Goal: Information Seeking & Learning: Learn about a topic

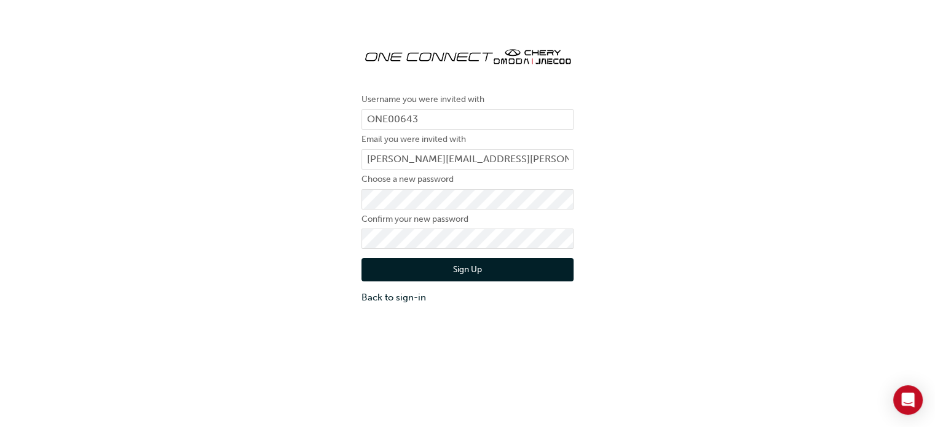
click at [352, 347] on div "Username you were invited with ONE00643 Email you were invited with [PERSON_NAM…" at bounding box center [467, 241] width 935 height 427
click at [470, 263] on button "Sign Up" at bounding box center [468, 269] width 212 height 23
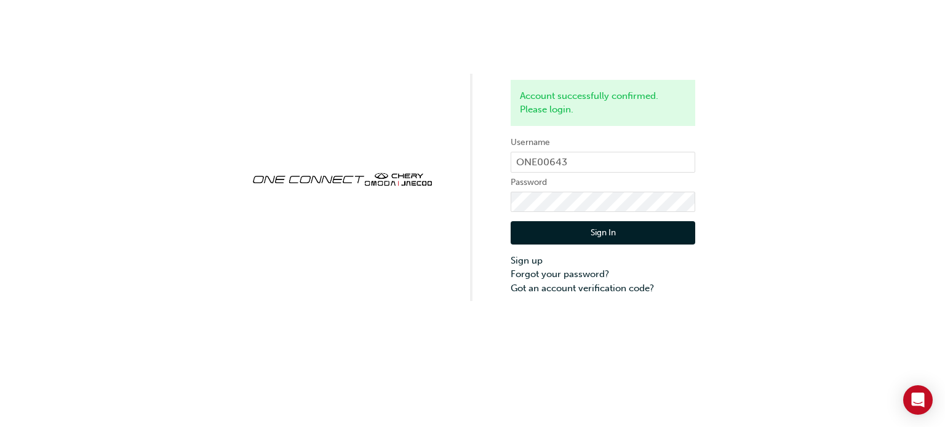
click at [606, 232] on button "Sign In" at bounding box center [602, 232] width 184 height 23
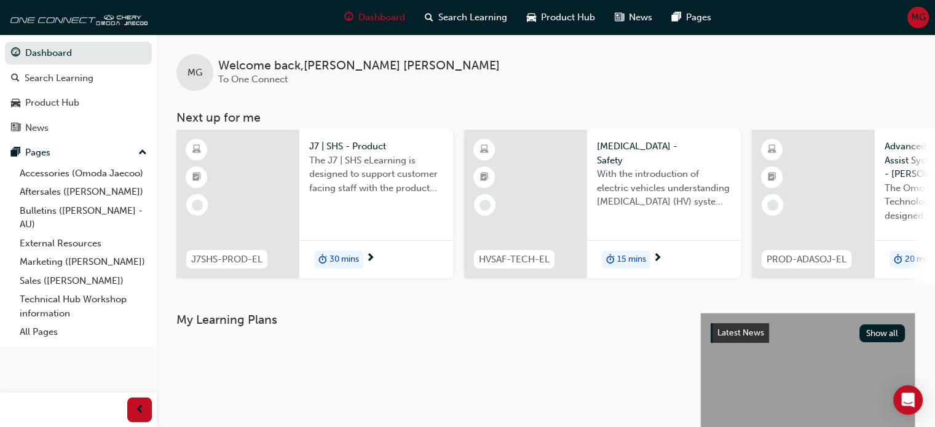
click at [427, 291] on div "MG Welcome back , [PERSON_NAME] To One Connect Next up for me J7SHS-PROD-EL J7 …" at bounding box center [546, 173] width 778 height 279
click at [473, 18] on span "Search Learning" at bounding box center [472, 17] width 69 height 14
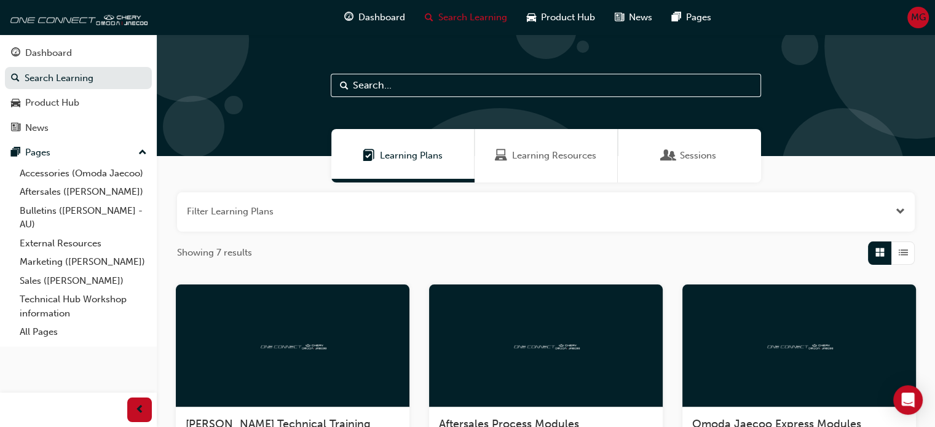
click at [544, 155] on span "Learning Resources" at bounding box center [554, 156] width 84 height 14
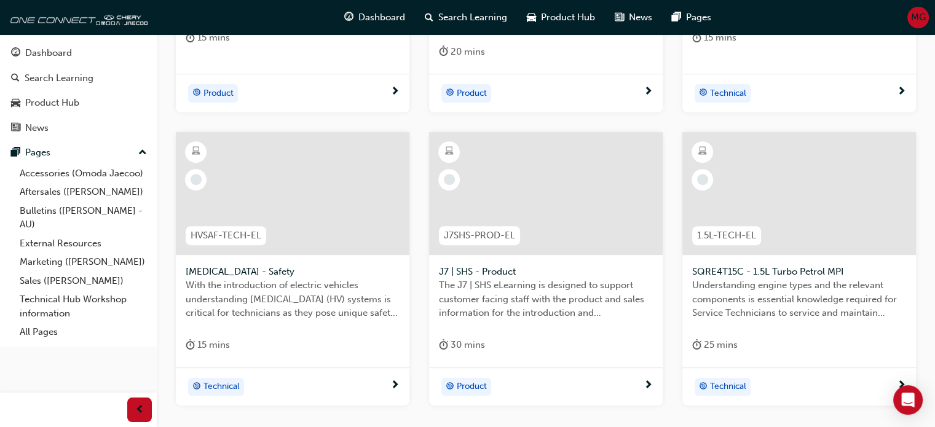
scroll to position [553, 0]
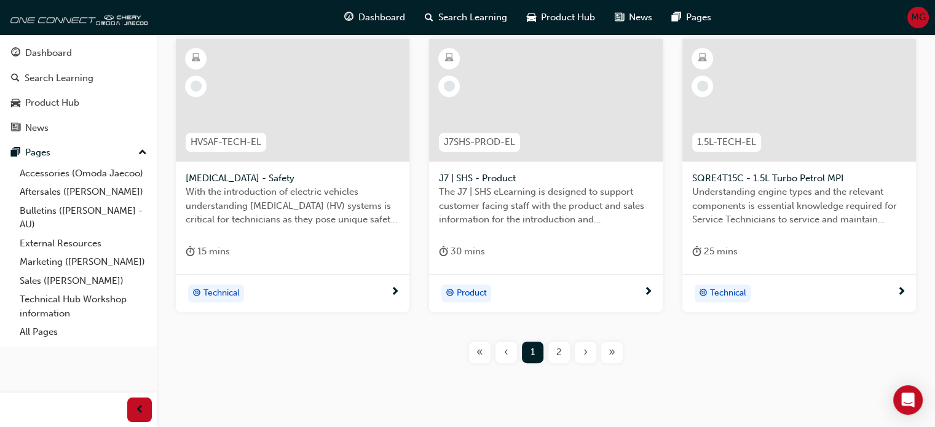
click at [556, 357] on span "2" at bounding box center [559, 353] width 6 height 14
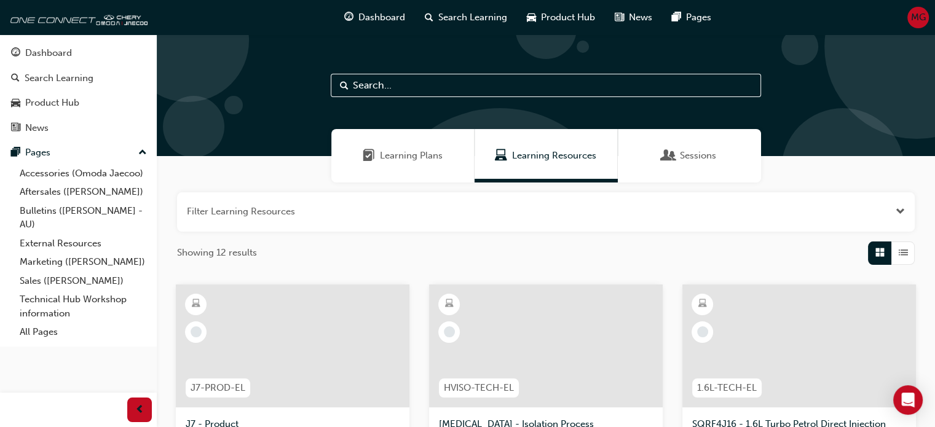
click at [398, 167] on div "Learning Plans" at bounding box center [402, 155] width 143 height 53
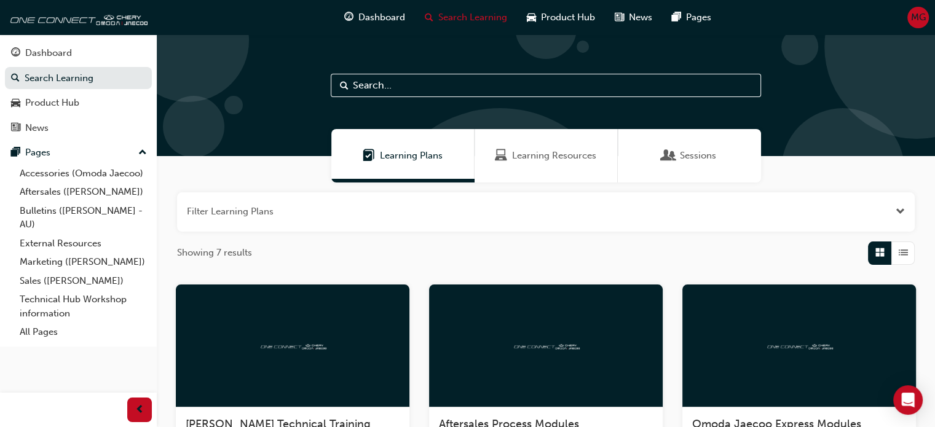
click at [525, 159] on span "Learning Resources" at bounding box center [554, 156] width 84 height 14
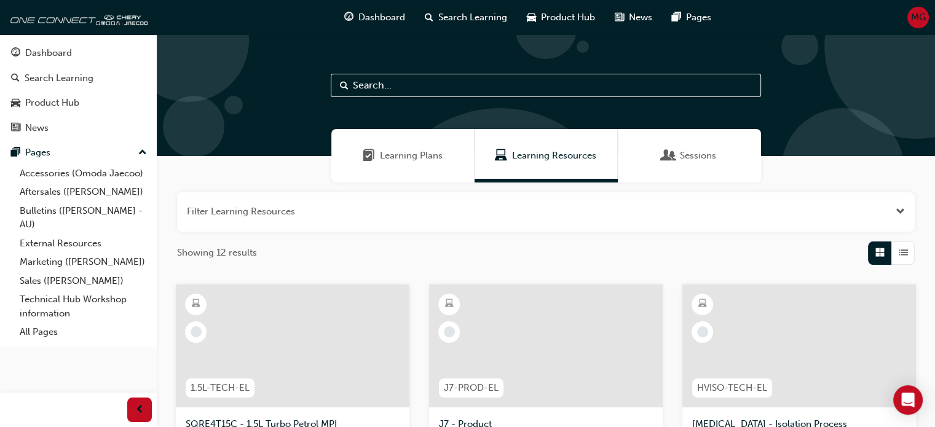
click at [910, 15] on div "MG" at bounding box center [919, 18] width 22 height 22
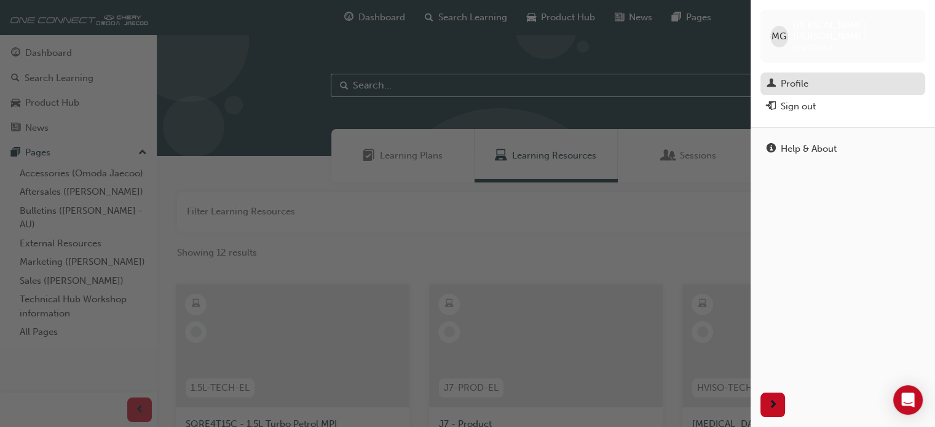
click at [780, 76] on div "Profile" at bounding box center [843, 83] width 152 height 15
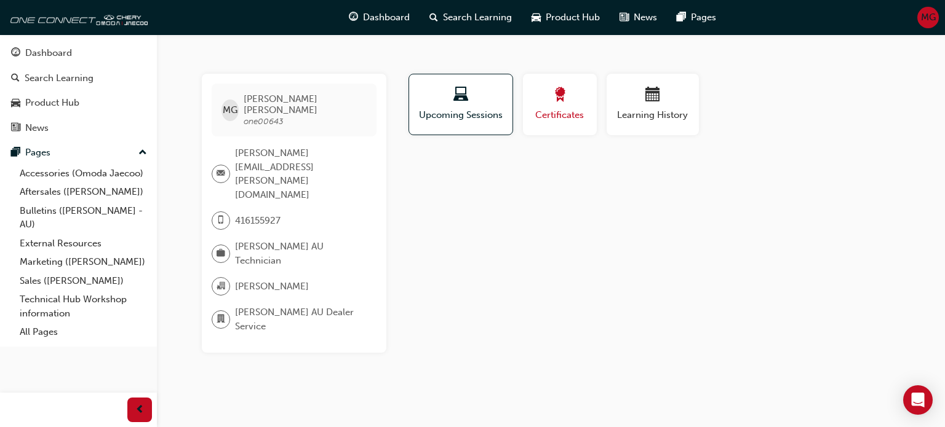
click at [571, 116] on span "Certificates" at bounding box center [559, 115] width 55 height 14
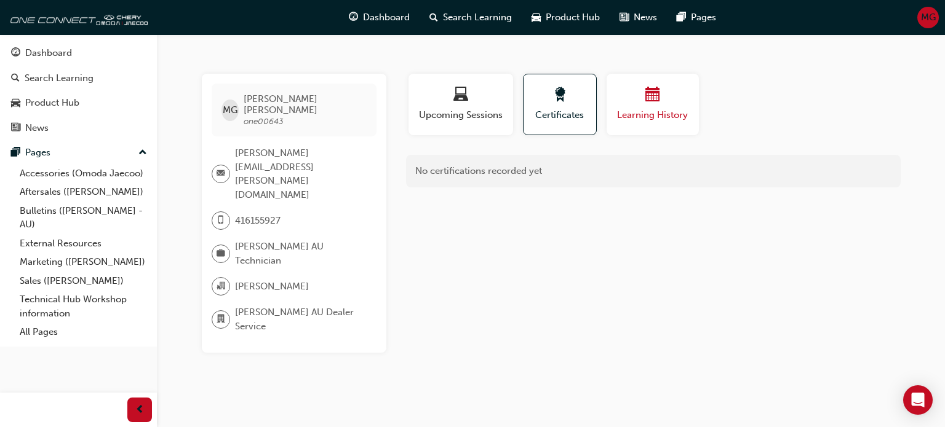
click at [656, 110] on span "Learning History" at bounding box center [653, 115] width 74 height 14
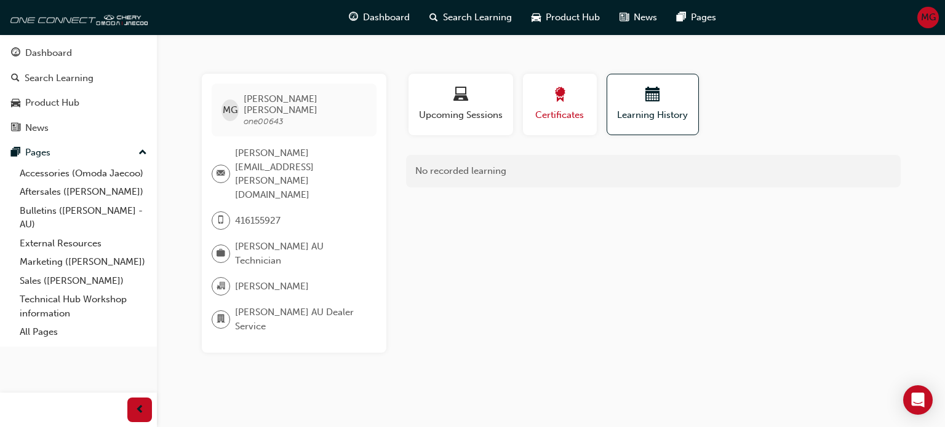
click at [563, 123] on button "Certificates" at bounding box center [560, 104] width 74 height 61
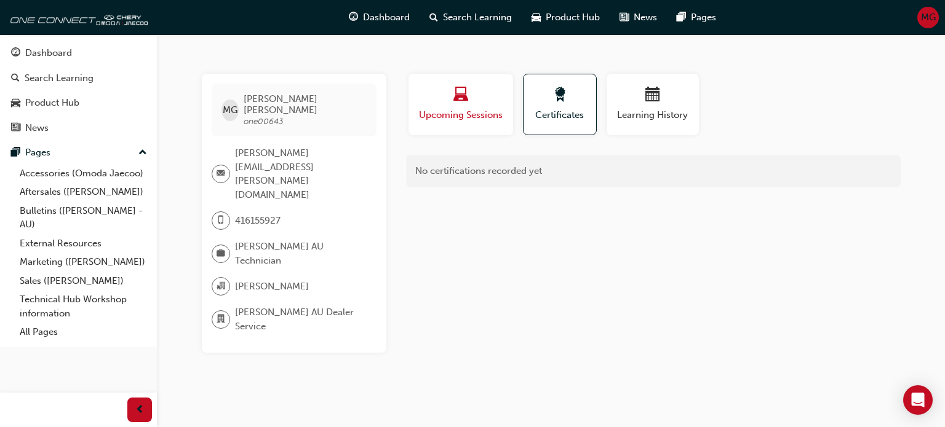
click at [441, 105] on div "button" at bounding box center [461, 96] width 86 height 19
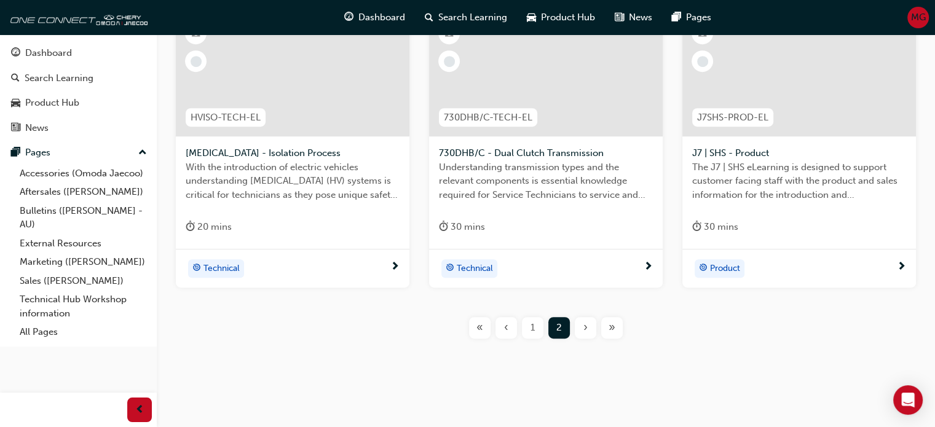
scroll to position [576, 0]
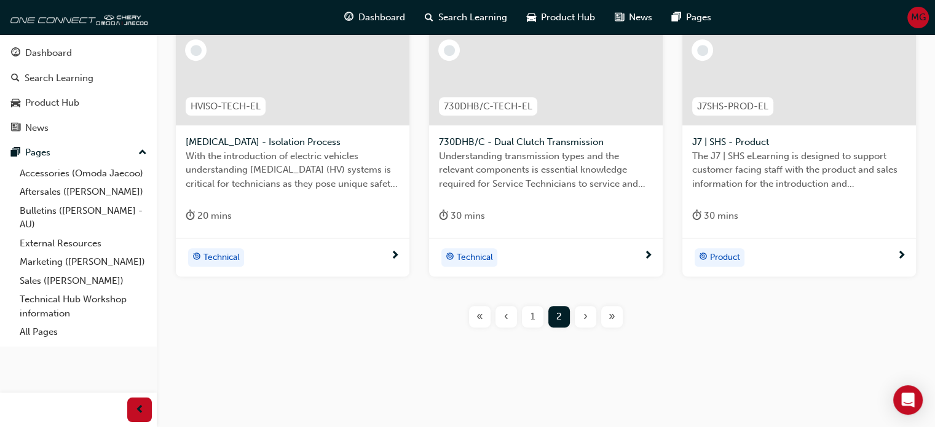
click at [534, 319] on span "1" at bounding box center [533, 317] width 4 height 14
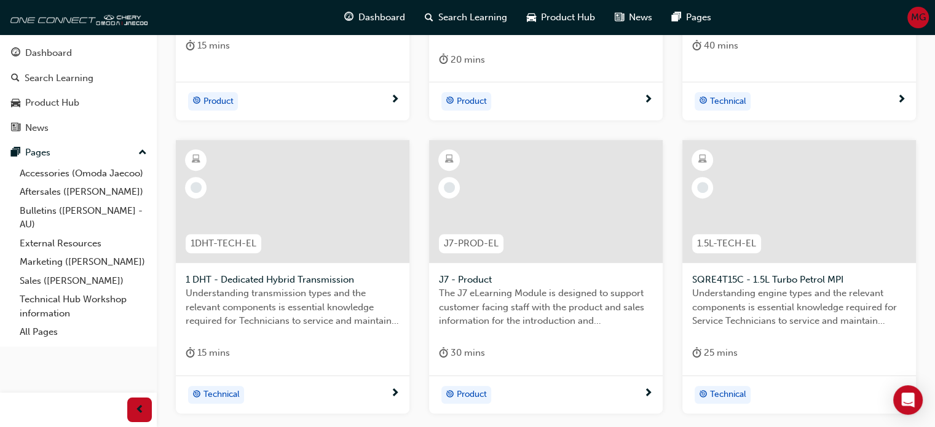
scroll to position [466, 0]
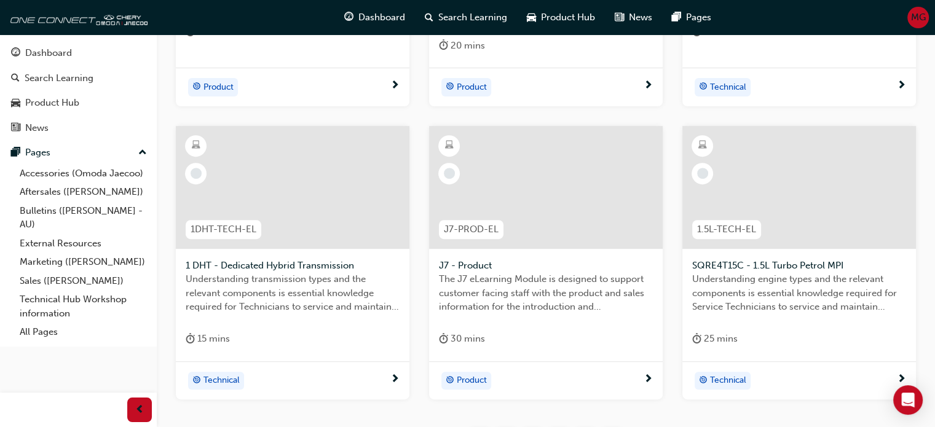
click at [609, 373] on div "Product" at bounding box center [541, 381] width 205 height 18
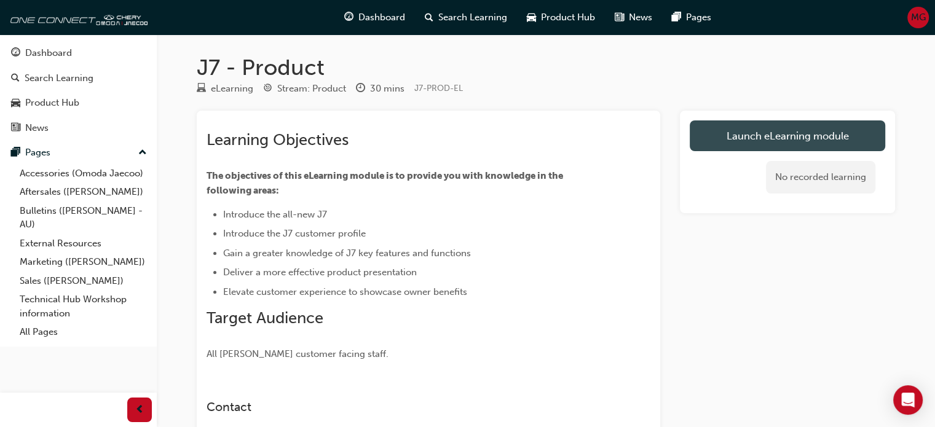
click at [740, 131] on link "Launch eLearning module" at bounding box center [788, 136] width 196 height 31
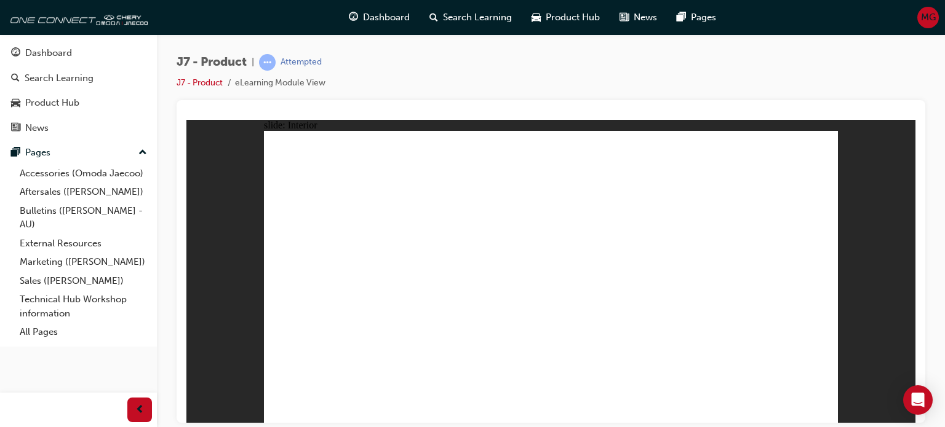
drag, startPoint x: 317, startPoint y: 329, endPoint x: 312, endPoint y: 340, distance: 12.1
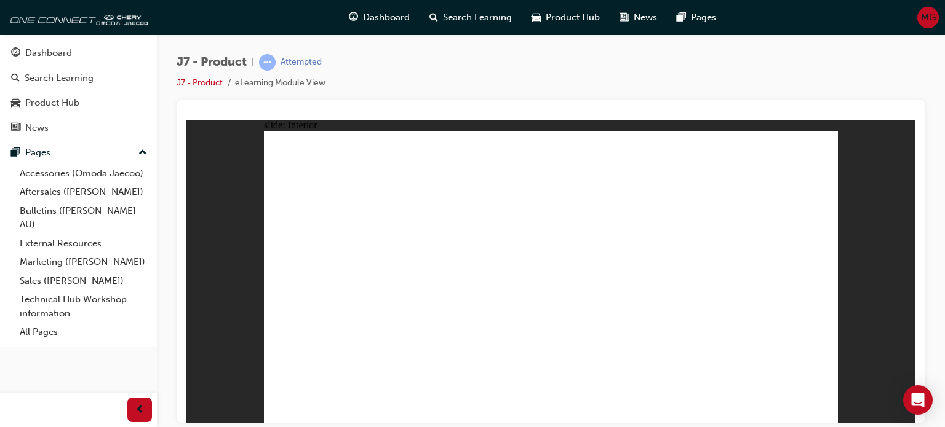
drag, startPoint x: 329, startPoint y: 303, endPoint x: 307, endPoint y: 334, distance: 37.5
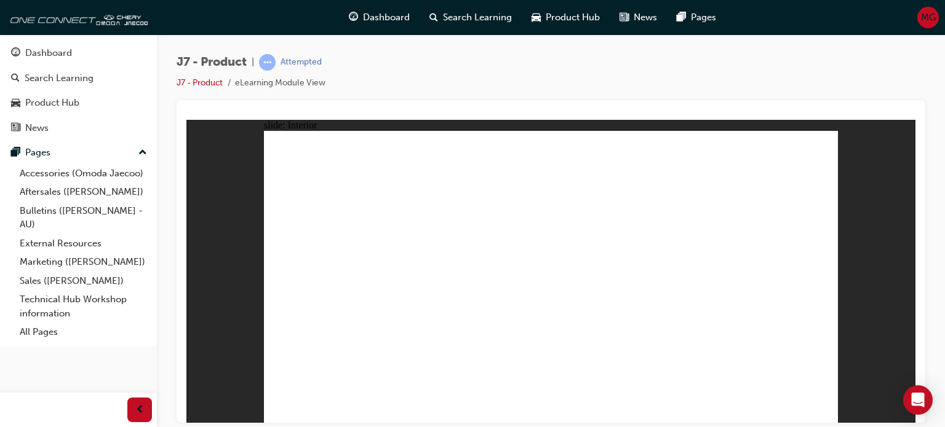
drag, startPoint x: 759, startPoint y: 357, endPoint x: 745, endPoint y: 360, distance: 14.0
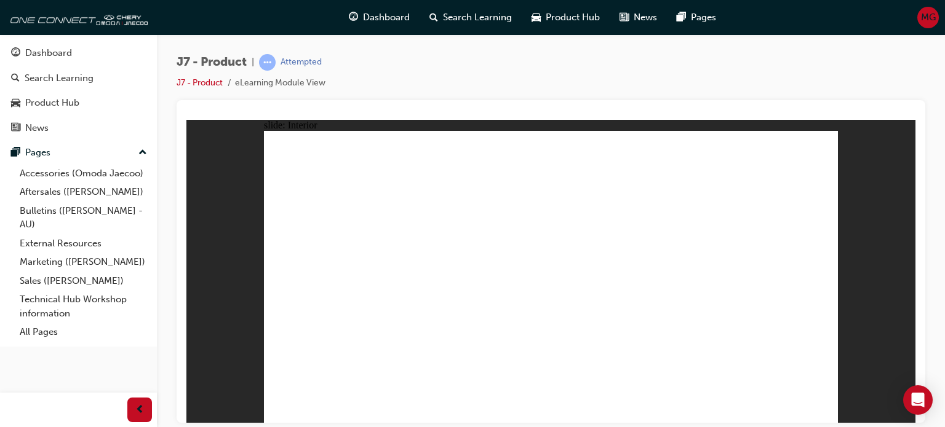
drag, startPoint x: 347, startPoint y: 353, endPoint x: 339, endPoint y: 352, distance: 7.4
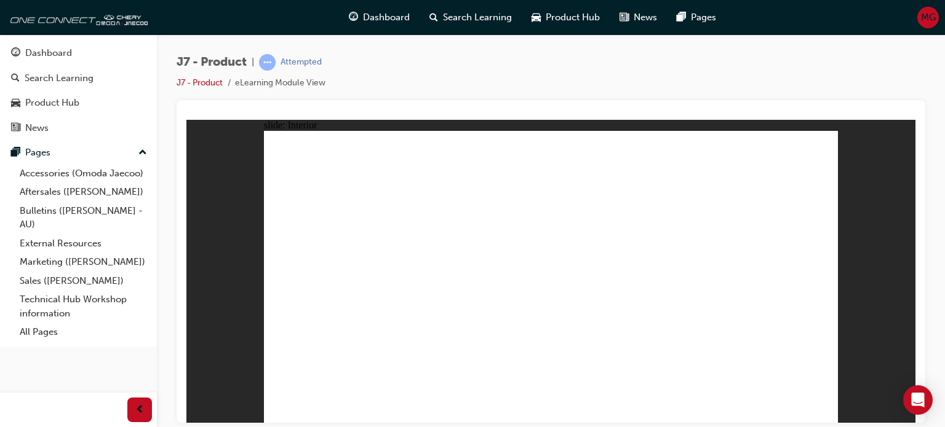
drag, startPoint x: 459, startPoint y: 295, endPoint x: 648, endPoint y: 276, distance: 189.7
drag, startPoint x: 648, startPoint y: 276, endPoint x: 684, endPoint y: 280, distance: 36.5
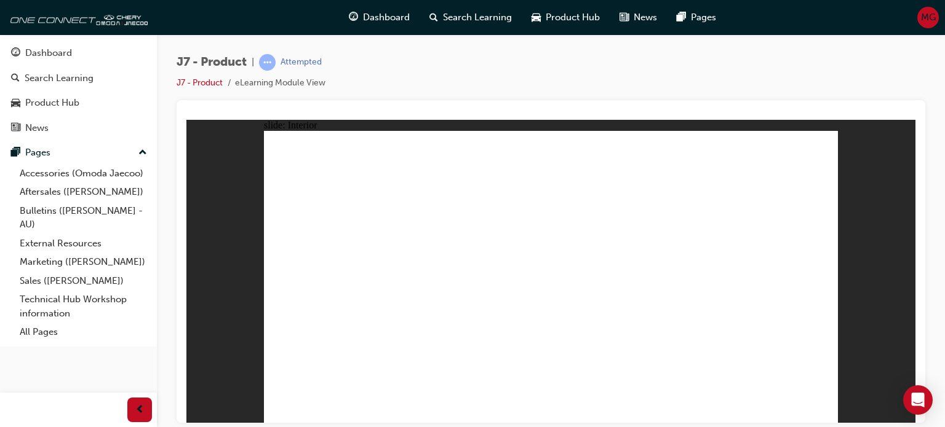
drag, startPoint x: 684, startPoint y: 283, endPoint x: 691, endPoint y: 303, distance: 21.4
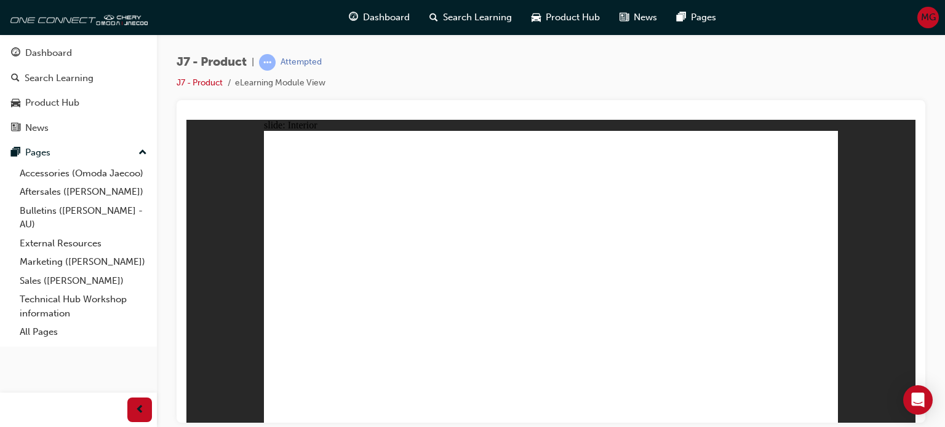
drag, startPoint x: 295, startPoint y: 309, endPoint x: 293, endPoint y: 296, distance: 12.5
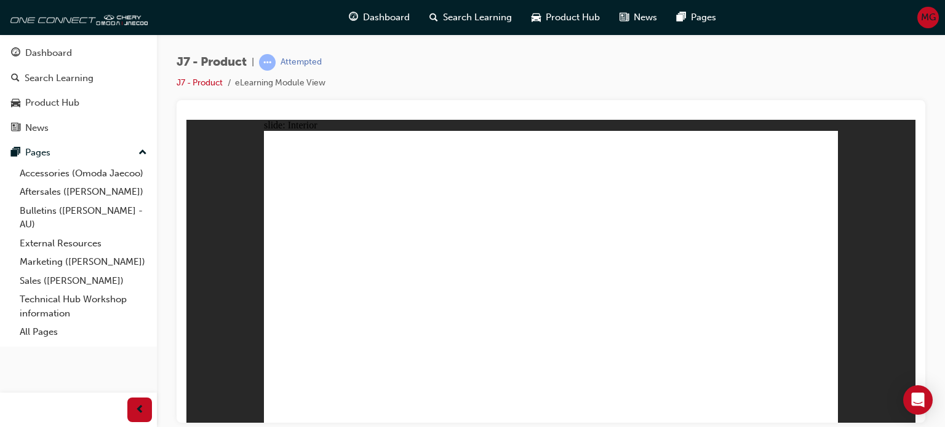
drag, startPoint x: 279, startPoint y: 288, endPoint x: 351, endPoint y: 303, distance: 74.0
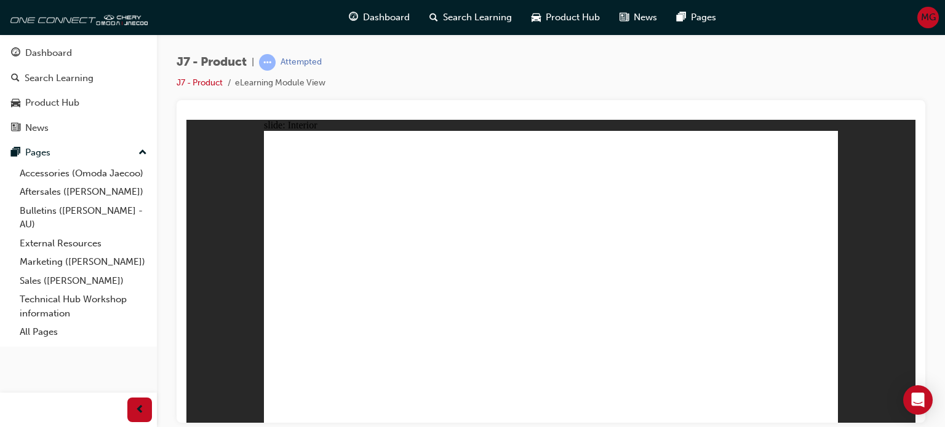
drag, startPoint x: 563, startPoint y: 355, endPoint x: 628, endPoint y: 340, distance: 66.4
drag, startPoint x: 735, startPoint y: 333, endPoint x: 743, endPoint y: 332, distance: 7.4
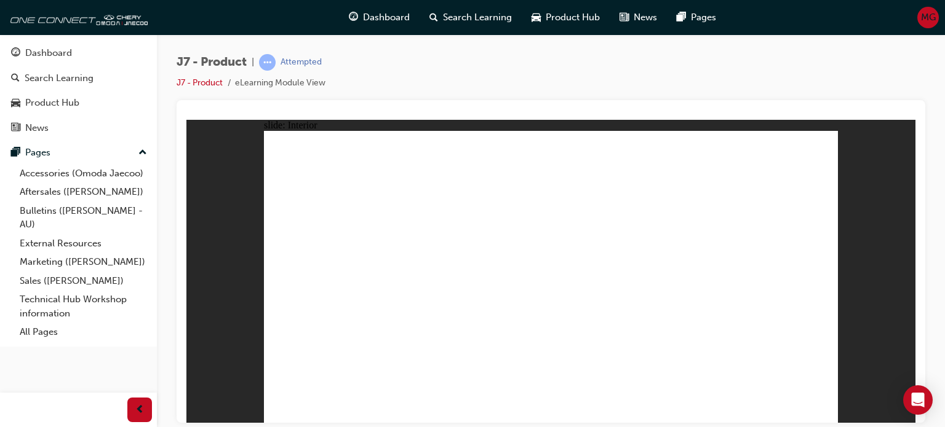
drag, startPoint x: 576, startPoint y: 334, endPoint x: 494, endPoint y: 339, distance: 81.9
drag, startPoint x: 494, startPoint y: 339, endPoint x: 454, endPoint y: 334, distance: 39.7
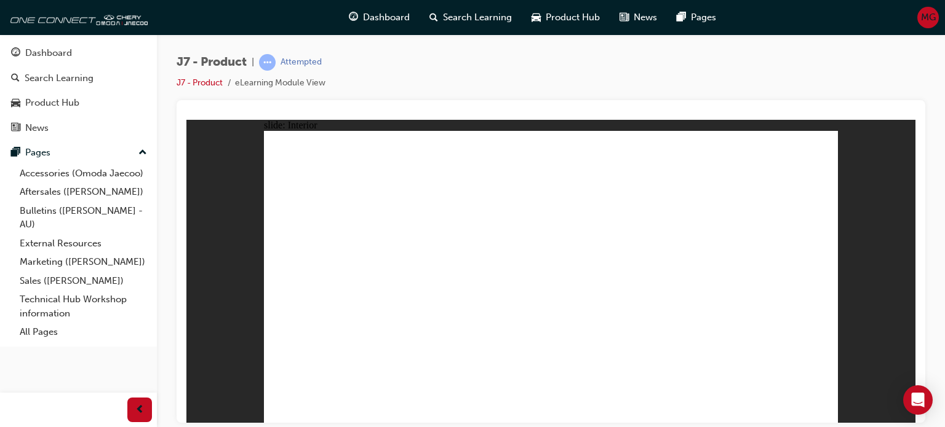
drag, startPoint x: 727, startPoint y: 335, endPoint x: 637, endPoint y: 331, distance: 89.9
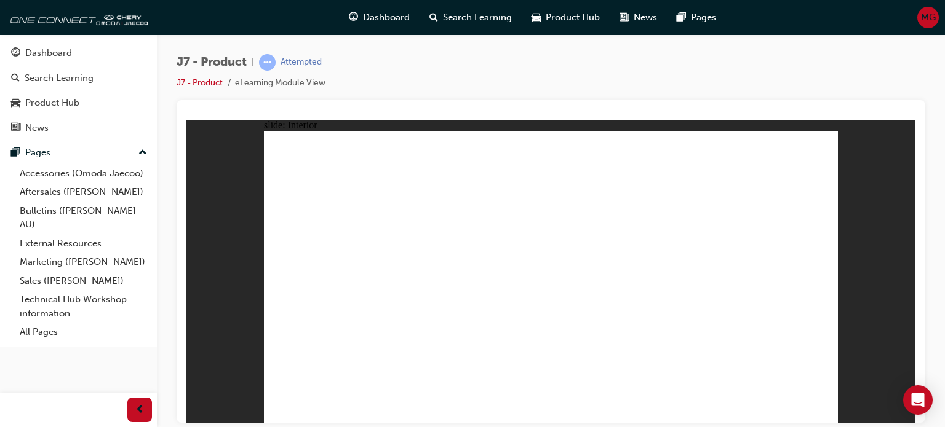
drag, startPoint x: 669, startPoint y: 333, endPoint x: 675, endPoint y: 316, distance: 18.3
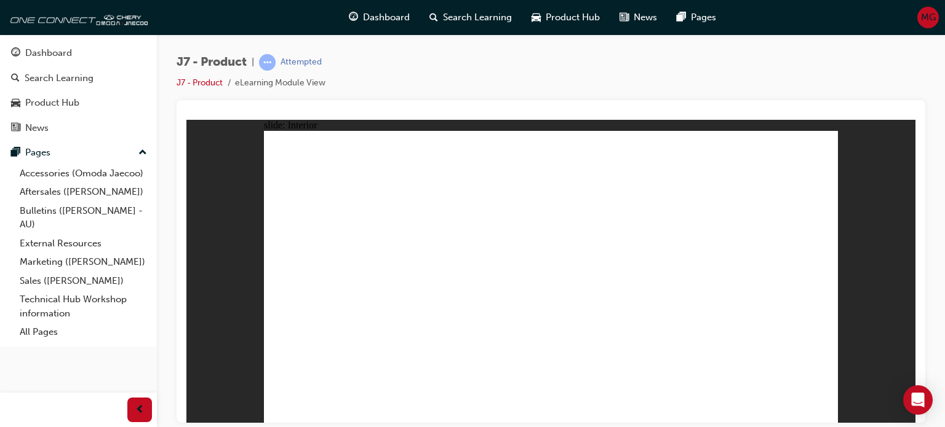
drag, startPoint x: 643, startPoint y: 343, endPoint x: 575, endPoint y: 344, distance: 67.7
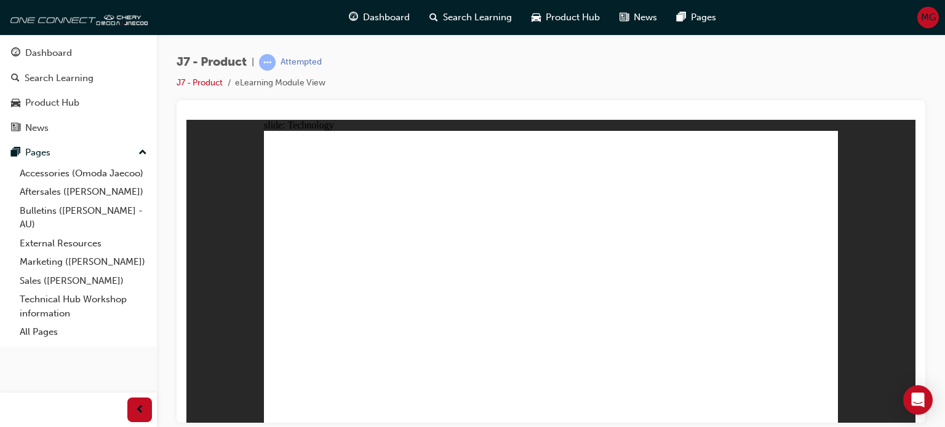
drag, startPoint x: 517, startPoint y: 329, endPoint x: 516, endPoint y: 236, distance: 93.5
drag, startPoint x: 576, startPoint y: 290, endPoint x: 568, endPoint y: 295, distance: 9.4
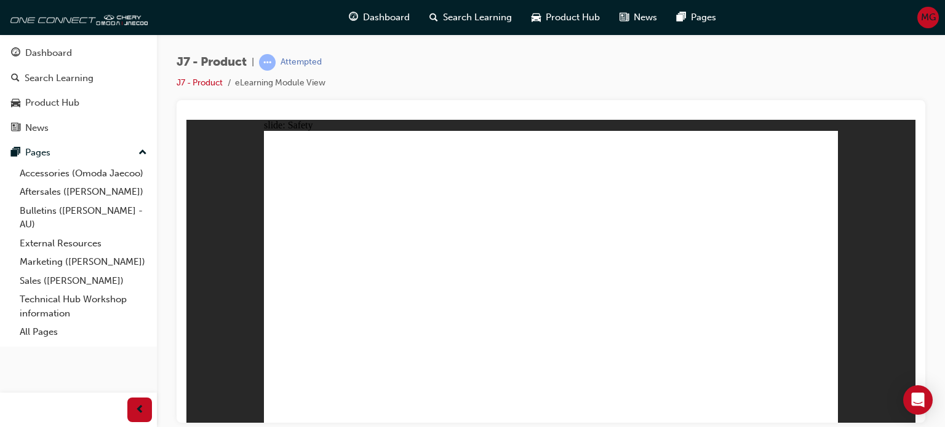
drag, startPoint x: 793, startPoint y: 403, endPoint x: 791, endPoint y: 410, distance: 6.6
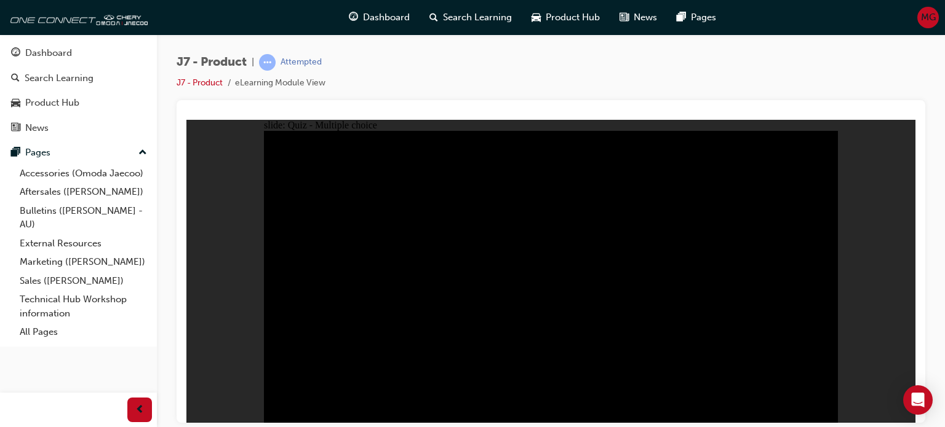
radio input "true"
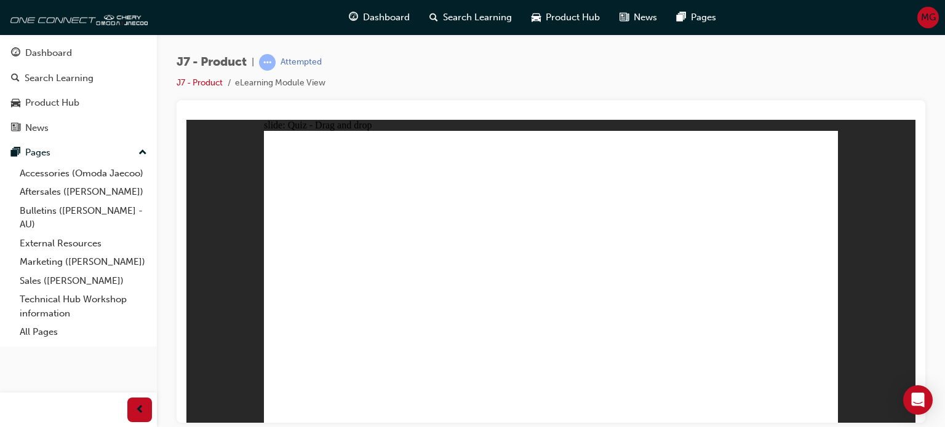
drag, startPoint x: 554, startPoint y: 155, endPoint x: 585, endPoint y: 291, distance: 139.9
drag, startPoint x: 684, startPoint y: 214, endPoint x: 765, endPoint y: 277, distance: 102.5
drag, startPoint x: 758, startPoint y: 161, endPoint x: 343, endPoint y: 291, distance: 435.5
drag, startPoint x: 582, startPoint y: 293, endPoint x: 718, endPoint y: 211, distance: 158.9
drag, startPoint x: 612, startPoint y: 228, endPoint x: 560, endPoint y: 307, distance: 95.2
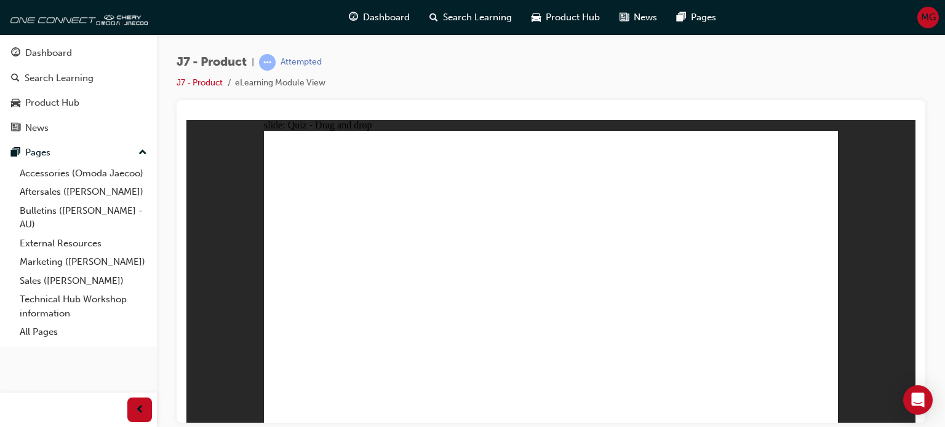
drag, startPoint x: 552, startPoint y: 163, endPoint x: 686, endPoint y: 298, distance: 190.4
drag, startPoint x: 627, startPoint y: 172, endPoint x: 434, endPoint y: 303, distance: 233.0
drag, startPoint x: 602, startPoint y: 216, endPoint x: 462, endPoint y: 290, distance: 157.6
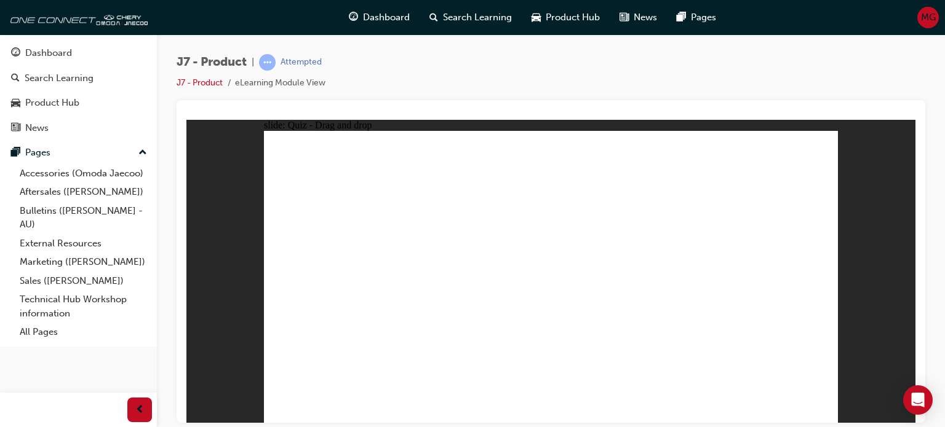
drag, startPoint x: 734, startPoint y: 205, endPoint x: 686, endPoint y: 285, distance: 93.8
drag, startPoint x: 758, startPoint y: 168, endPoint x: 550, endPoint y: 299, distance: 246.0
drag, startPoint x: 564, startPoint y: 156, endPoint x: 772, endPoint y: 257, distance: 231.6
drag, startPoint x: 650, startPoint y: 168, endPoint x: 331, endPoint y: 298, distance: 344.7
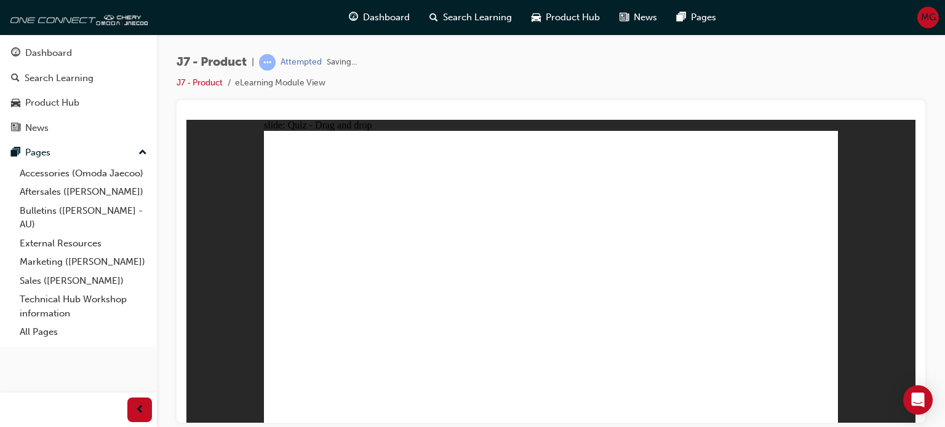
radio input "true"
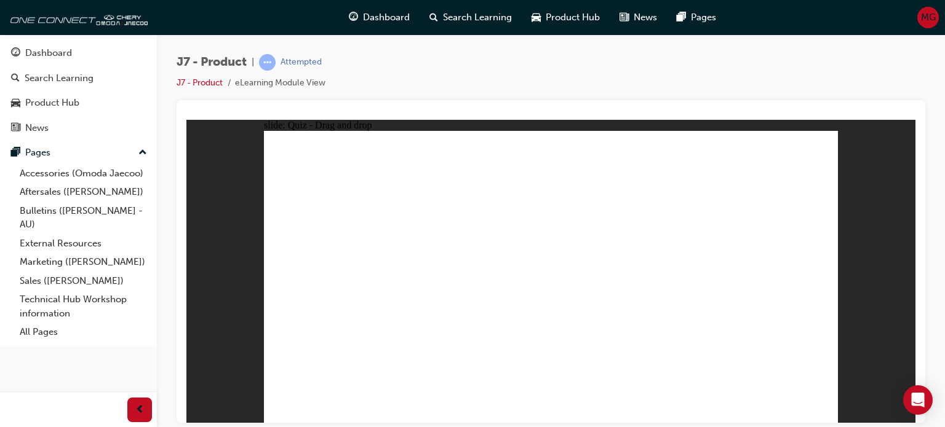
drag, startPoint x: 575, startPoint y: 166, endPoint x: 635, endPoint y: 319, distance: 164.5
drag, startPoint x: 585, startPoint y: 183, endPoint x: 635, endPoint y: 305, distance: 131.5
drag, startPoint x: 644, startPoint y: 185, endPoint x: 527, endPoint y: 227, distance: 124.1
drag, startPoint x: 660, startPoint y: 181, endPoint x: 426, endPoint y: 319, distance: 272.1
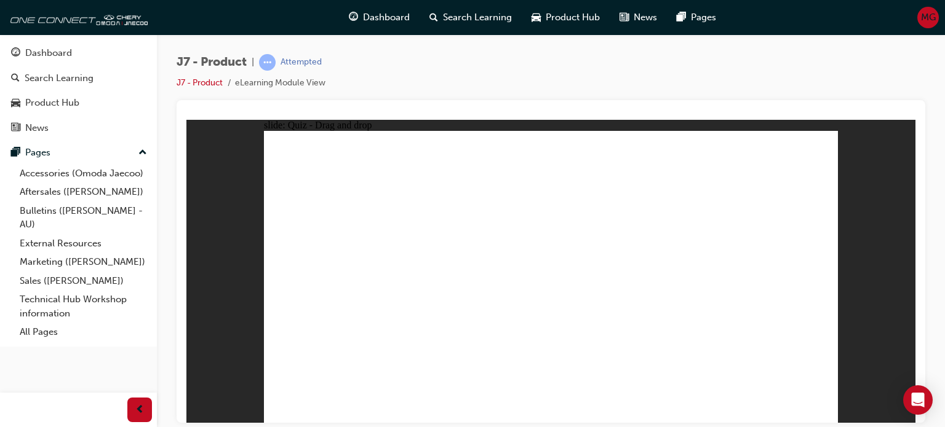
drag, startPoint x: 654, startPoint y: 181, endPoint x: 619, endPoint y: 343, distance: 165.3
drag, startPoint x: 620, startPoint y: 206, endPoint x: 389, endPoint y: 343, distance: 268.5
drag, startPoint x: 659, startPoint y: 162, endPoint x: 406, endPoint y: 315, distance: 295.8
drag, startPoint x: 601, startPoint y: 207, endPoint x: 587, endPoint y: 374, distance: 168.5
drag, startPoint x: 610, startPoint y: 210, endPoint x: 592, endPoint y: 348, distance: 139.6
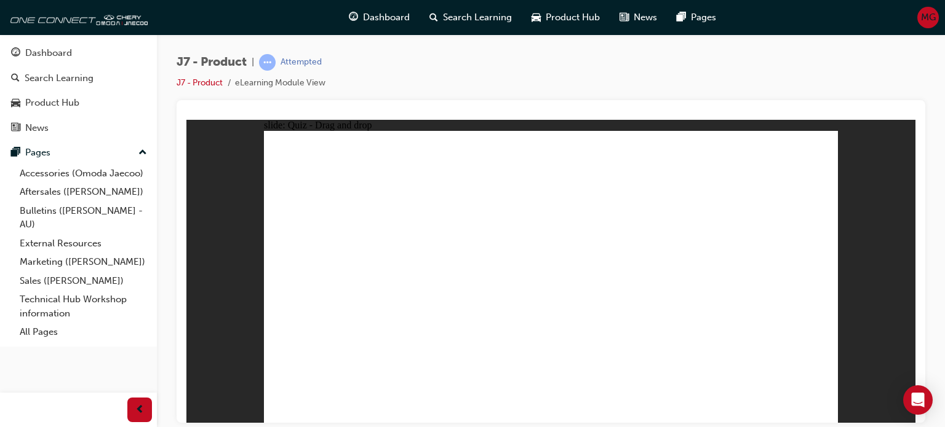
drag, startPoint x: 669, startPoint y: 146, endPoint x: 668, endPoint y: 152, distance: 6.2
drag, startPoint x: 667, startPoint y: 153, endPoint x: 595, endPoint y: 321, distance: 182.9
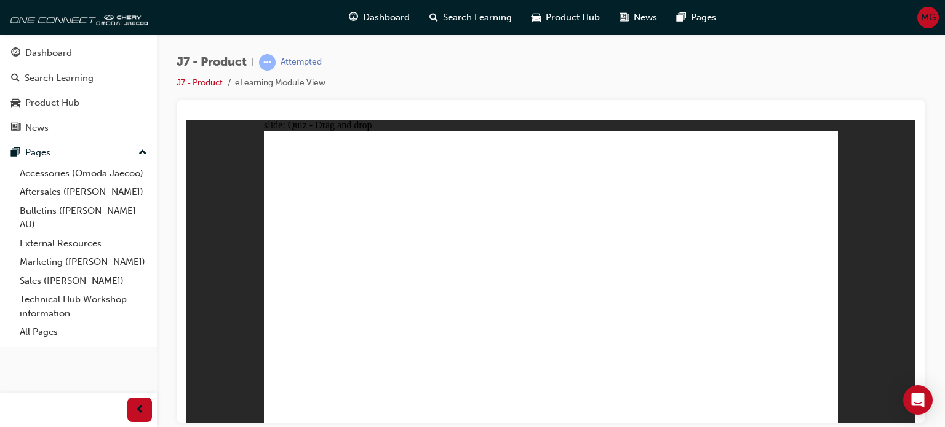
drag, startPoint x: 580, startPoint y: 179, endPoint x: 553, endPoint y: 330, distance: 153.1
drag, startPoint x: 701, startPoint y: 194, endPoint x: 404, endPoint y: 332, distance: 327.4
drag, startPoint x: 778, startPoint y: 385, endPoint x: 797, endPoint y: 378, distance: 20.4
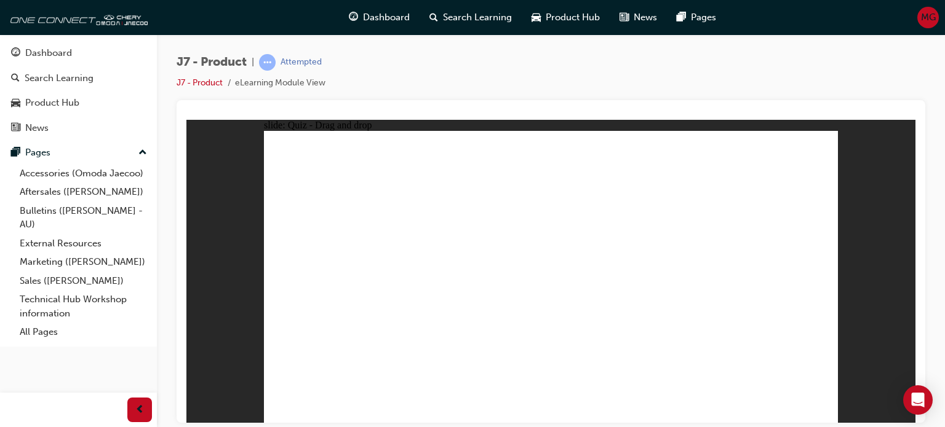
drag, startPoint x: 694, startPoint y: 162, endPoint x: 472, endPoint y: 298, distance: 260.8
drag, startPoint x: 542, startPoint y: 159, endPoint x: 602, endPoint y: 312, distance: 165.1
drag, startPoint x: 754, startPoint y: 161, endPoint x: 632, endPoint y: 341, distance: 217.8
drag, startPoint x: 785, startPoint y: 174, endPoint x: 694, endPoint y: 302, distance: 156.6
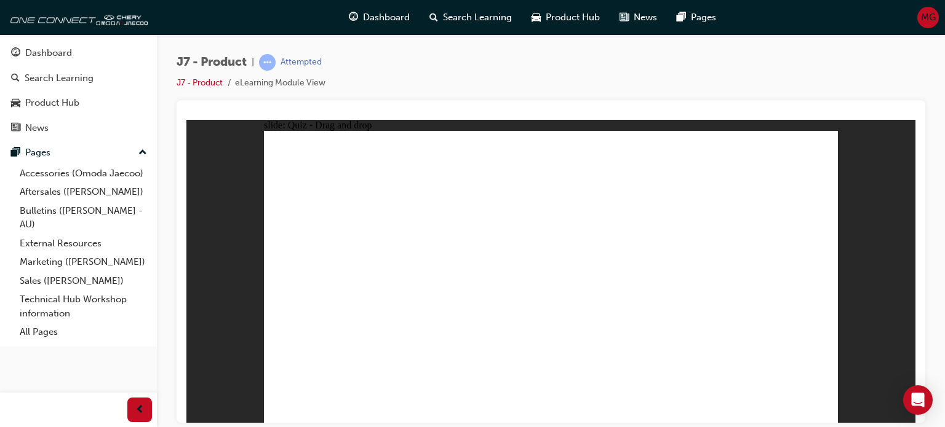
drag, startPoint x: 736, startPoint y: 156, endPoint x: 328, endPoint y: 304, distance: 434.6
drag, startPoint x: 576, startPoint y: 158, endPoint x: 605, endPoint y: 335, distance: 179.5
drag, startPoint x: 524, startPoint y: 159, endPoint x: 590, endPoint y: 313, distance: 167.8
drag, startPoint x: 609, startPoint y: 154, endPoint x: 376, endPoint y: 315, distance: 283.0
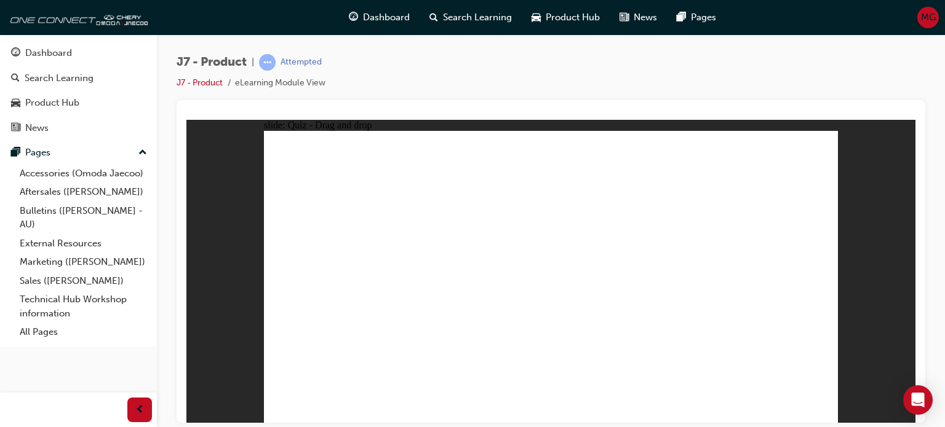
drag, startPoint x: 651, startPoint y: 153, endPoint x: 627, endPoint y: 317, distance: 166.0
drag, startPoint x: 691, startPoint y: 156, endPoint x: 421, endPoint y: 328, distance: 320.4
drag, startPoint x: 726, startPoint y: 192, endPoint x: 584, endPoint y: 220, distance: 144.7
drag, startPoint x: 694, startPoint y: 180, endPoint x: 705, endPoint y: 296, distance: 116.1
drag, startPoint x: 661, startPoint y: 193, endPoint x: 489, endPoint y: 306, distance: 205.7
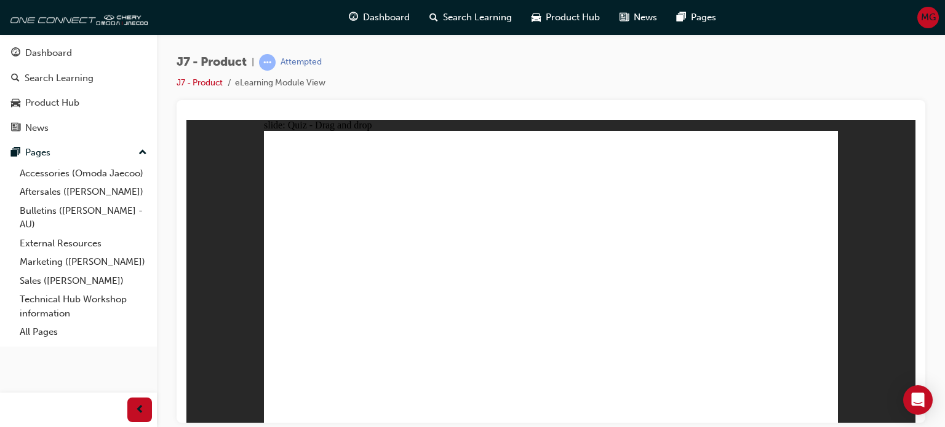
drag, startPoint x: 616, startPoint y: 180, endPoint x: 605, endPoint y: 309, distance: 130.2
drag, startPoint x: 573, startPoint y: 181, endPoint x: 485, endPoint y: 306, distance: 153.0
drag, startPoint x: 513, startPoint y: 183, endPoint x: 464, endPoint y: 322, distance: 148.0
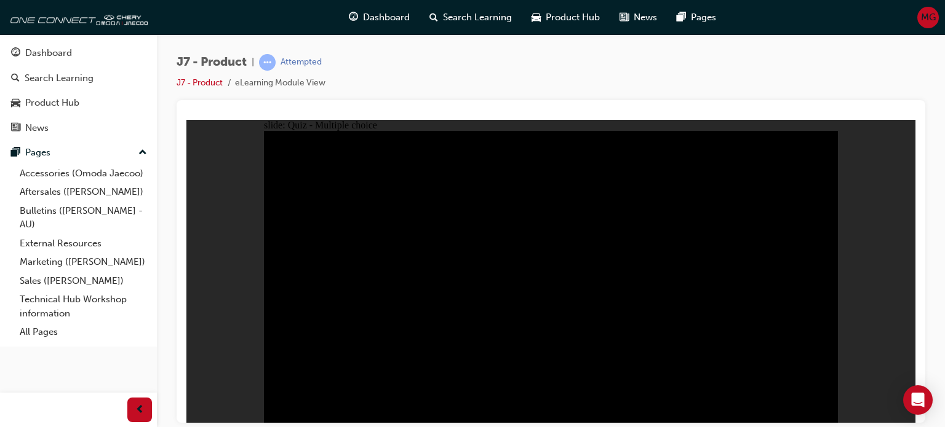
radio input "true"
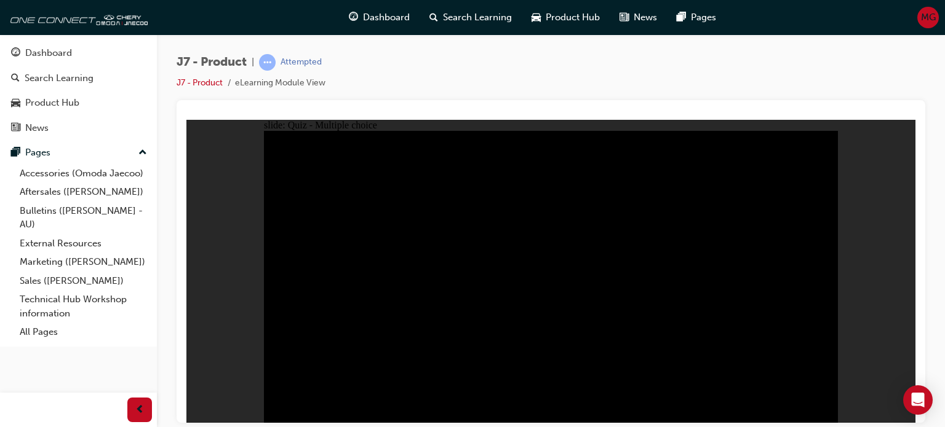
radio input "true"
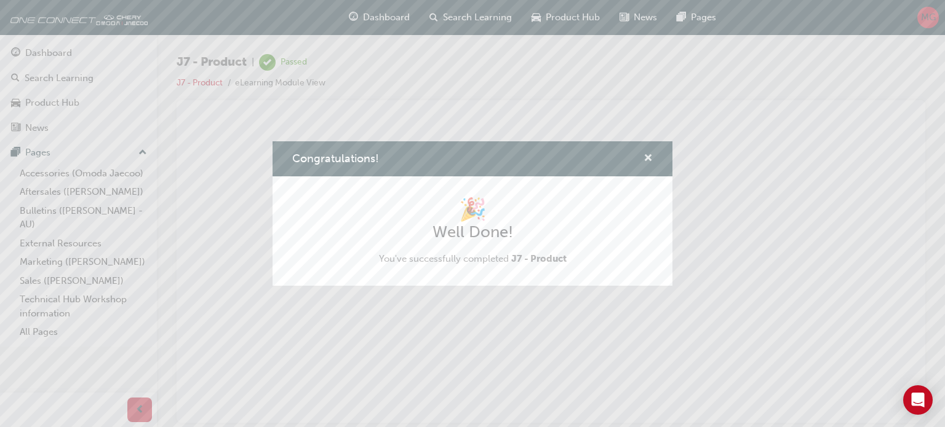
click at [648, 158] on span "cross-icon" at bounding box center [647, 159] width 9 height 11
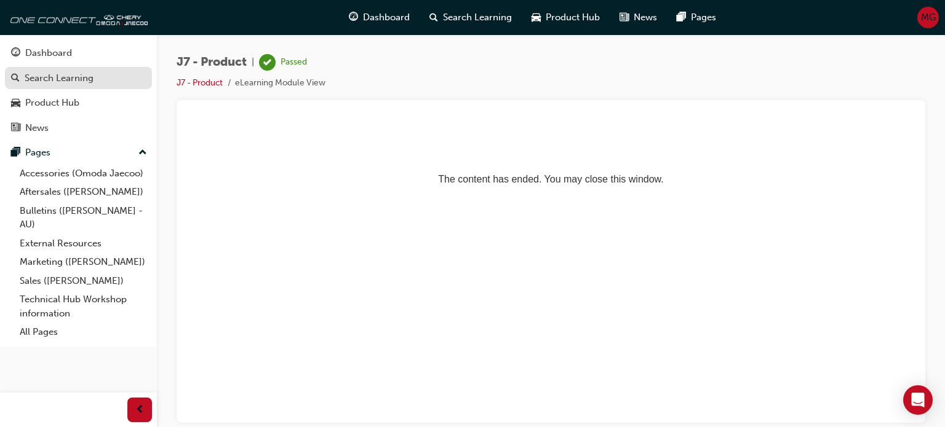
click at [58, 85] on link "Search Learning" at bounding box center [78, 78] width 147 height 23
